Goal: Information Seeking & Learning: Find contact information

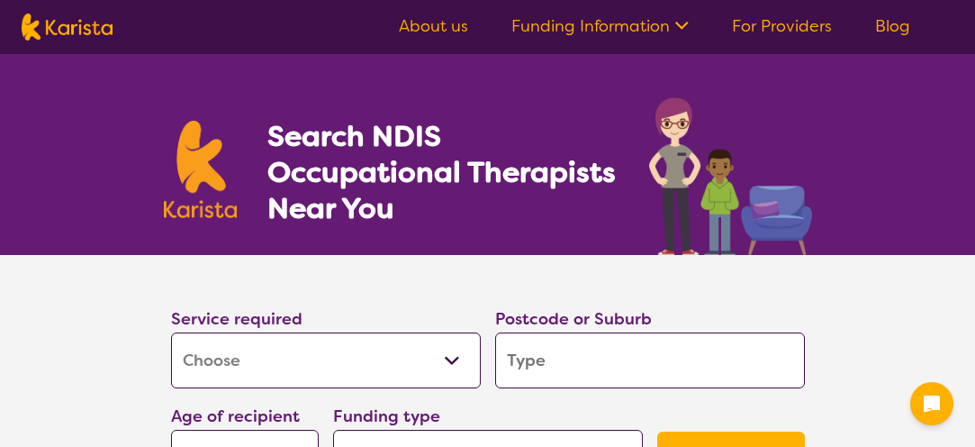
select select "[MEDICAL_DATA]"
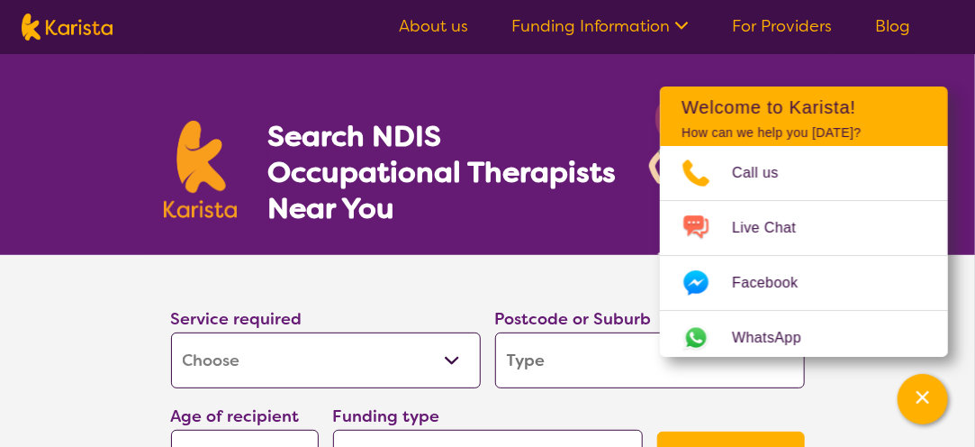
click at [593, 370] on input "search" at bounding box center [650, 360] width 310 height 56
type input "7"
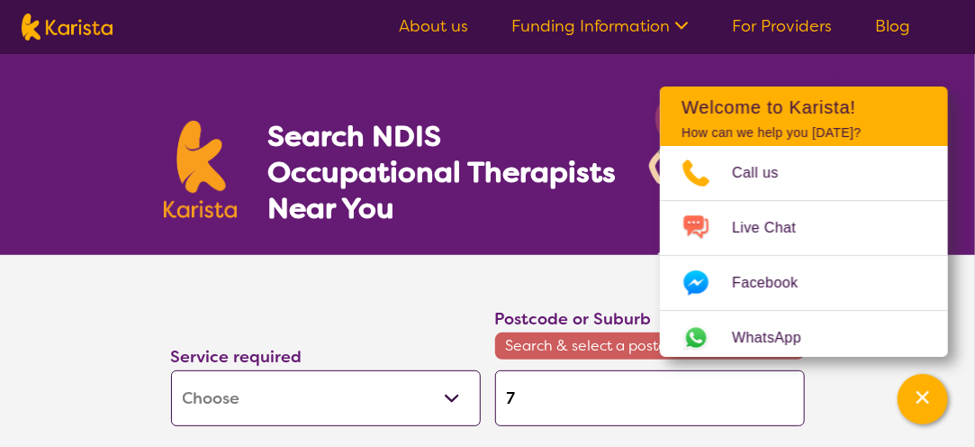
type input "72"
type input "725"
type input "7250"
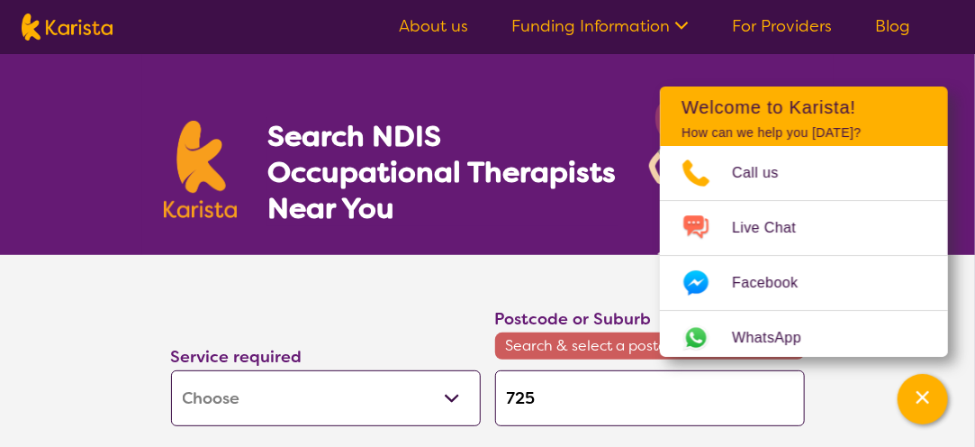
type input "7250"
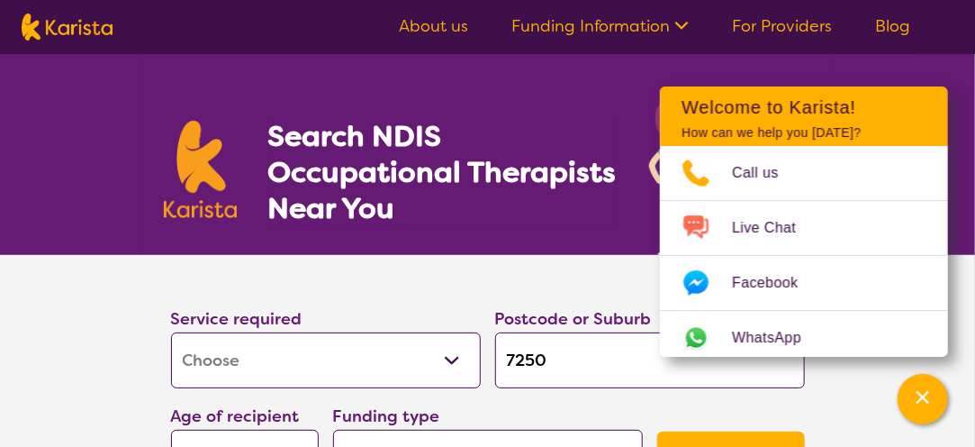
type input "7250"
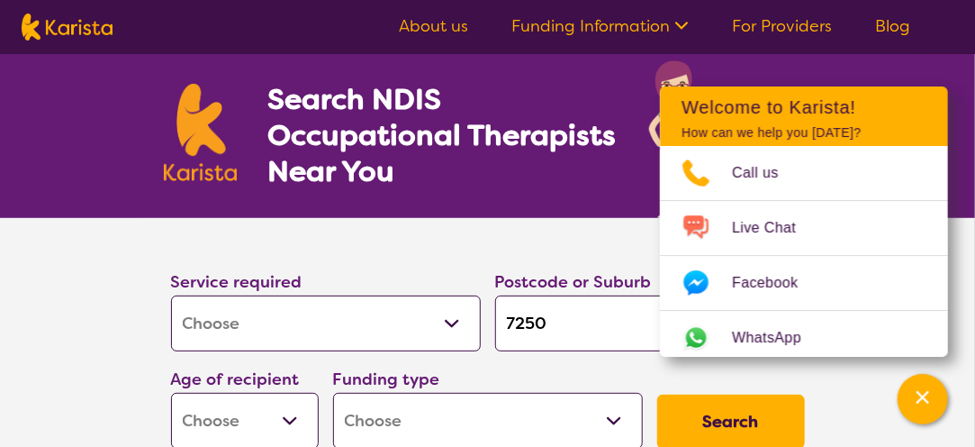
click at [47, 286] on section "Service required Allied Health Assistant Assessment ([MEDICAL_DATA] or [MEDICAL…" at bounding box center [487, 362] width 975 height 288
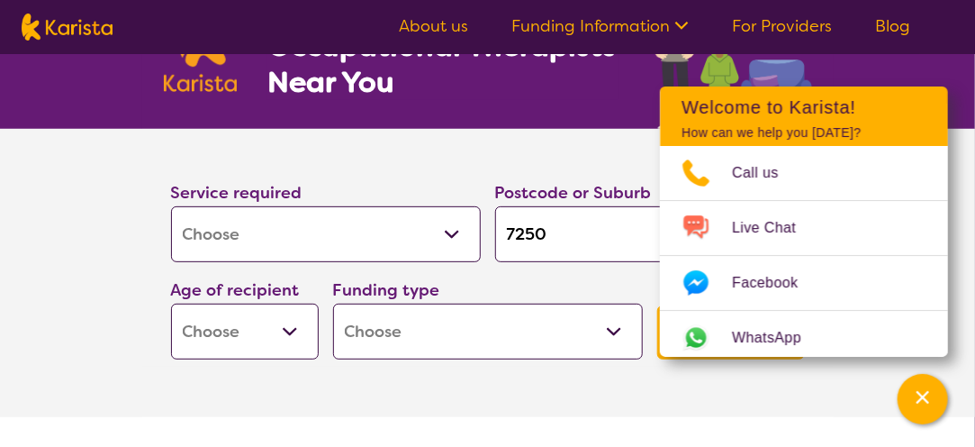
scroll to position [127, 0]
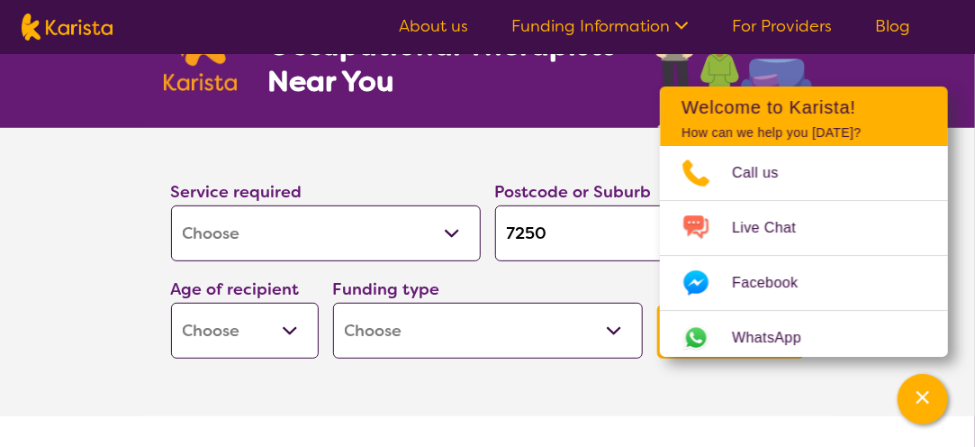
click at [287, 323] on select "Early Childhood - 0 to 9 Child - 10 to 11 Adolescent - 12 to 17 Adult - 18 to 6…" at bounding box center [245, 330] width 148 height 56
select select "AS"
click at [171, 302] on select "Early Childhood - 0 to 9 Child - 10 to 11 Adolescent - 12 to 17 Adult - 18 to 6…" at bounding box center [245, 330] width 148 height 56
select select "AS"
click at [544, 334] on select "Home Care Package (HCP) National Disability Insurance Scheme (NDIS) I don't know" at bounding box center [488, 330] width 310 height 56
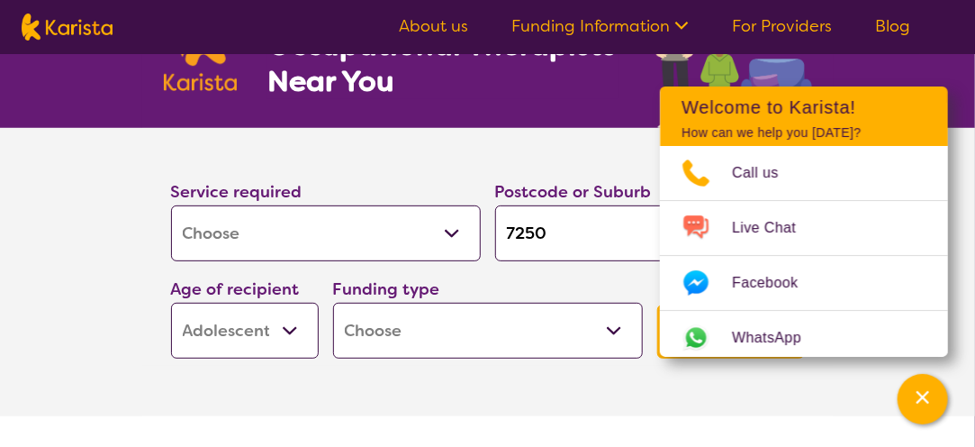
select select "NDIS"
click at [333, 302] on select "Home Care Package (HCP) National Disability Insurance Scheme (NDIS) I don't know" at bounding box center [488, 330] width 310 height 56
select select "NDIS"
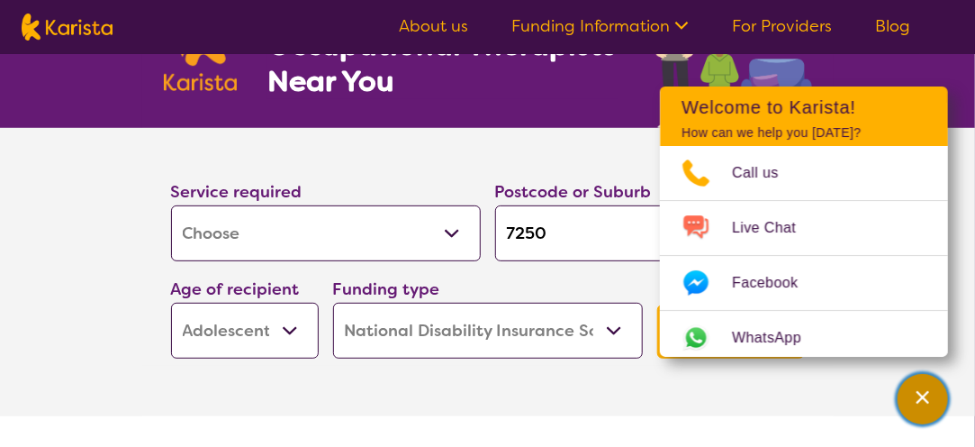
click at [928, 402] on icon "Channel Menu" at bounding box center [922, 397] width 13 height 13
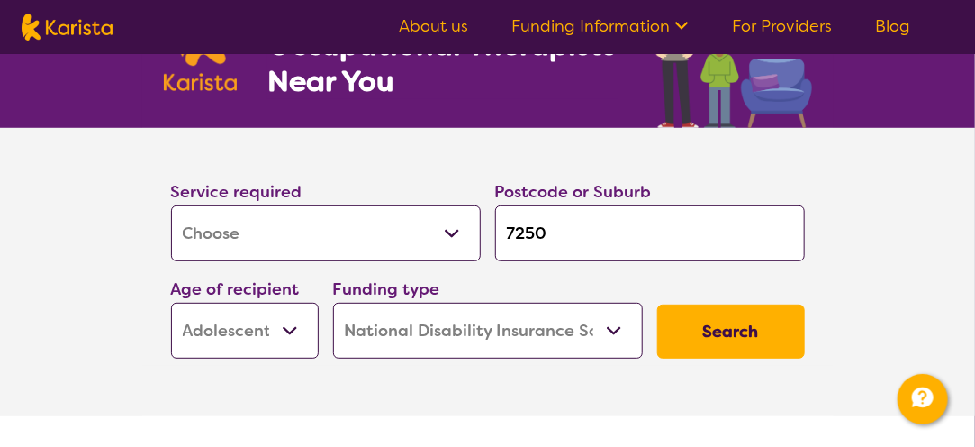
click at [697, 304] on button "Search" at bounding box center [731, 331] width 148 height 54
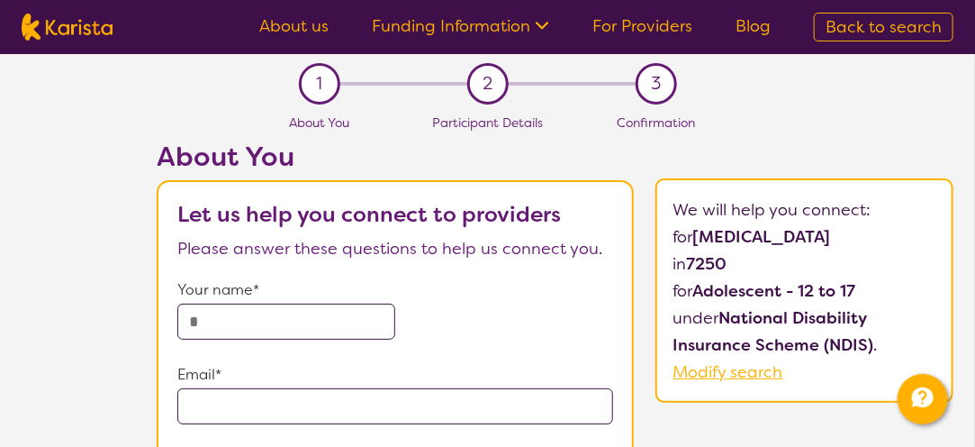
scroll to position [127, 0]
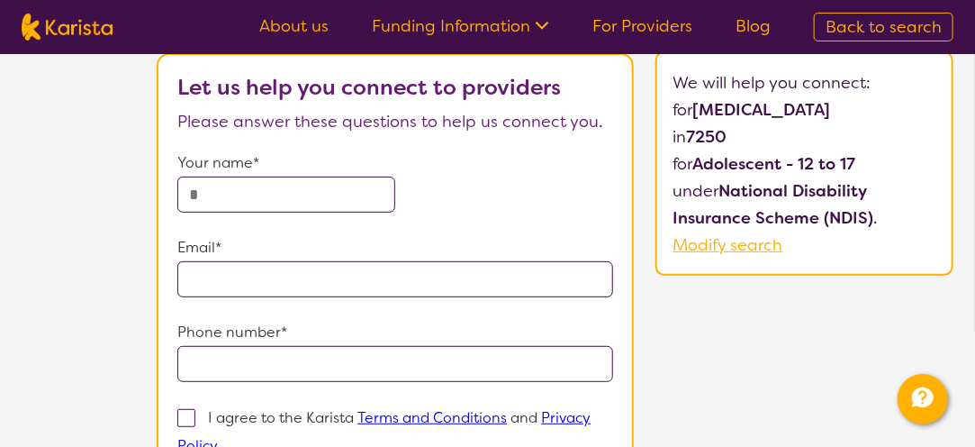
select select "[MEDICAL_DATA]"
select select "AS"
select select "NDIS"
select select "[MEDICAL_DATA]"
select select "AS"
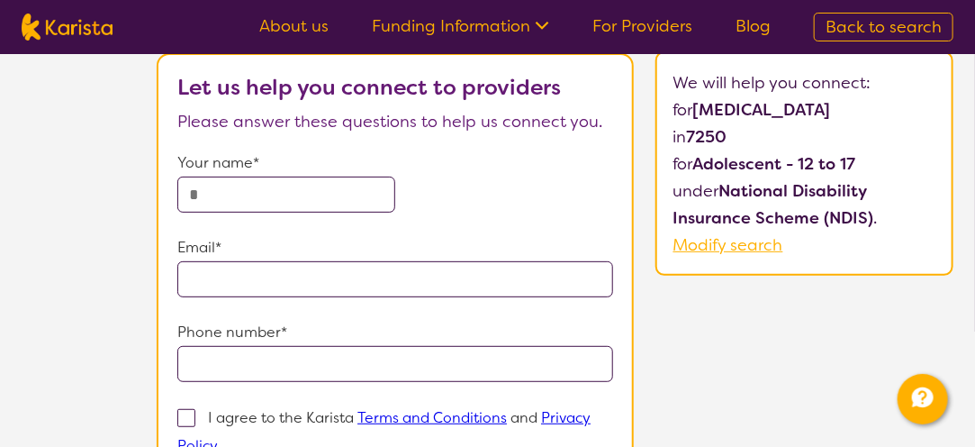
select select "NDIS"
